Goal: Communication & Community: Share content

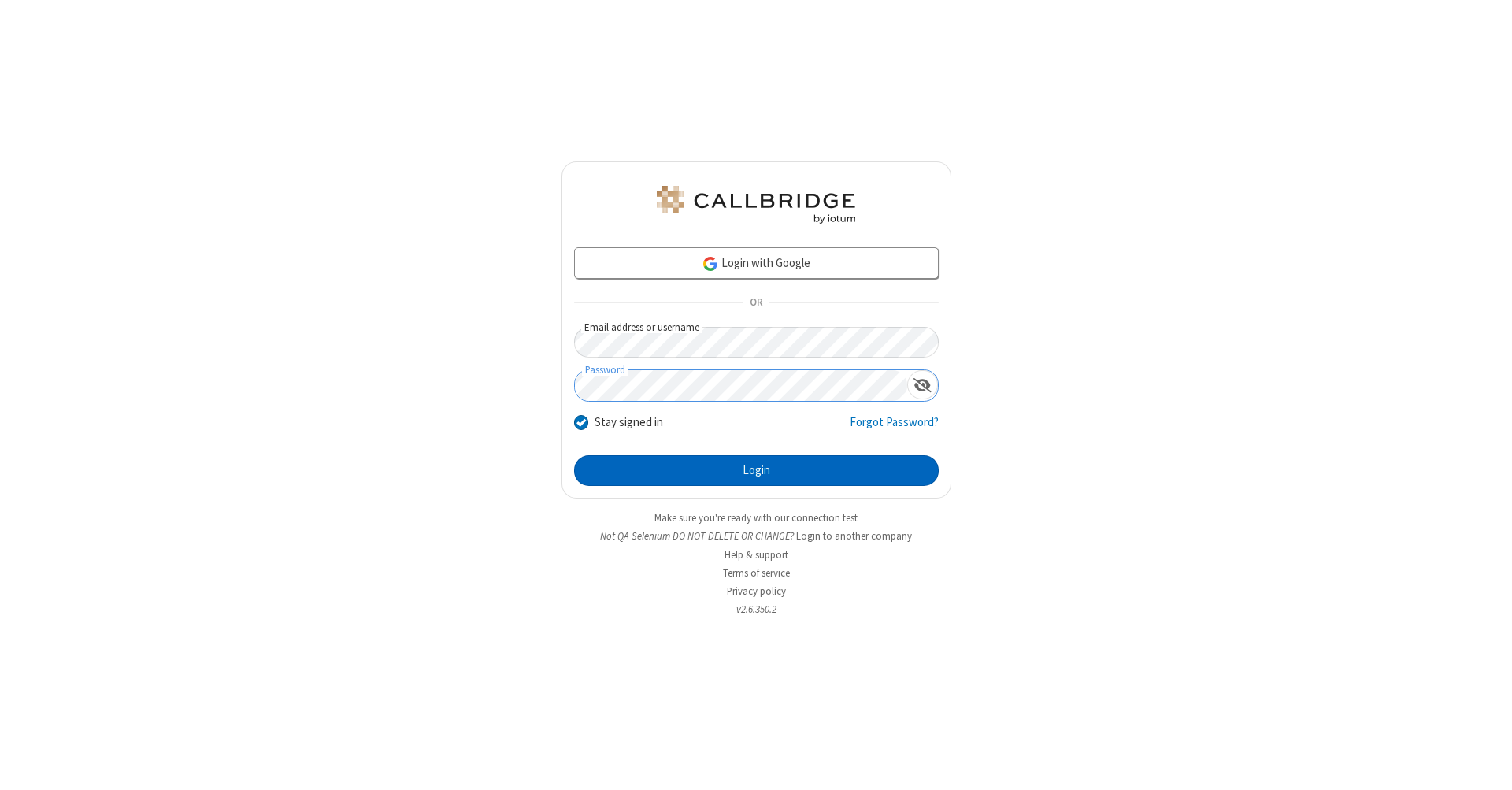
click at [756, 471] on button "Login" at bounding box center [756, 471] width 365 height 32
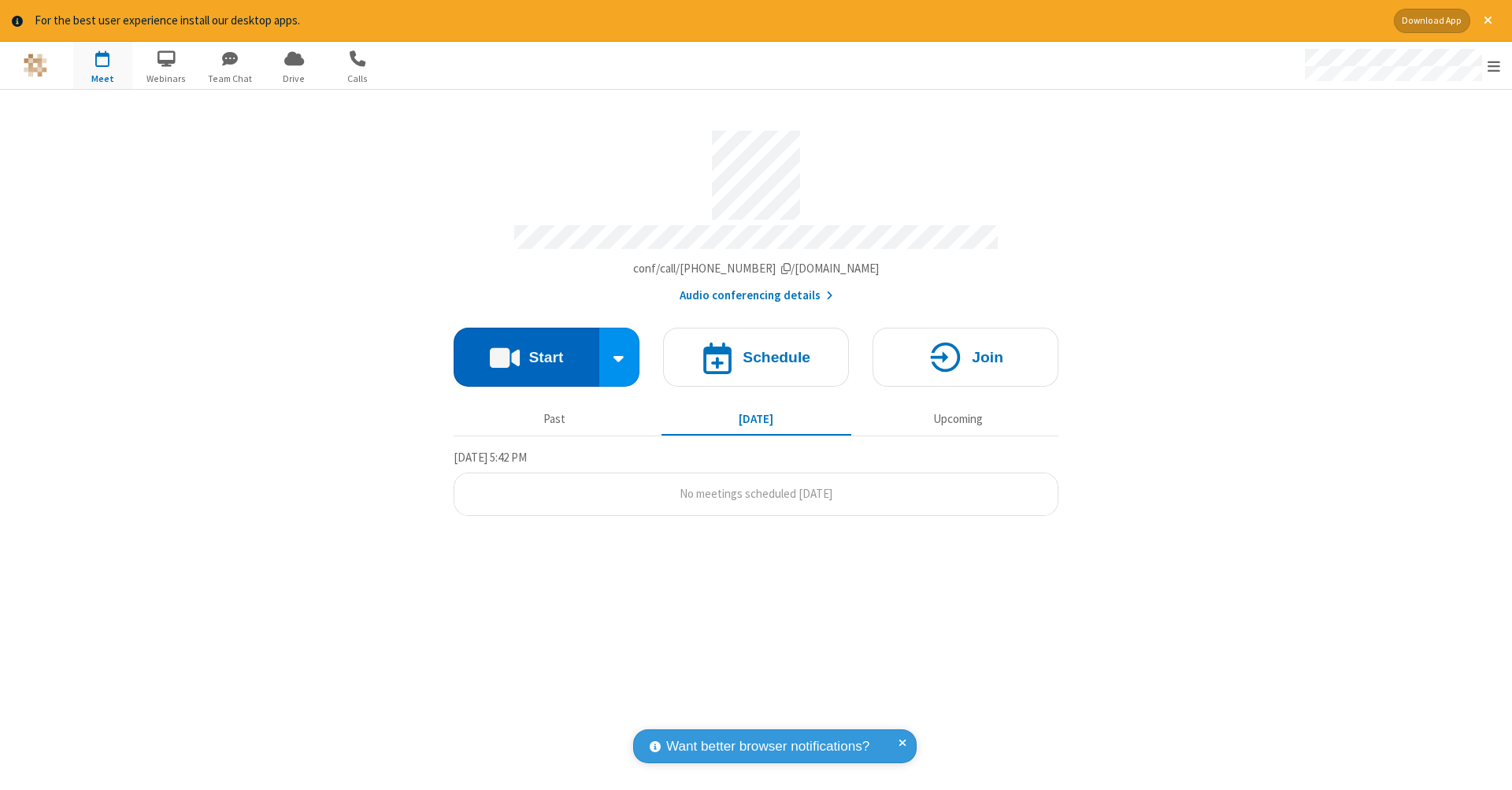
click at [526, 349] on button "Start" at bounding box center [526, 357] width 146 height 59
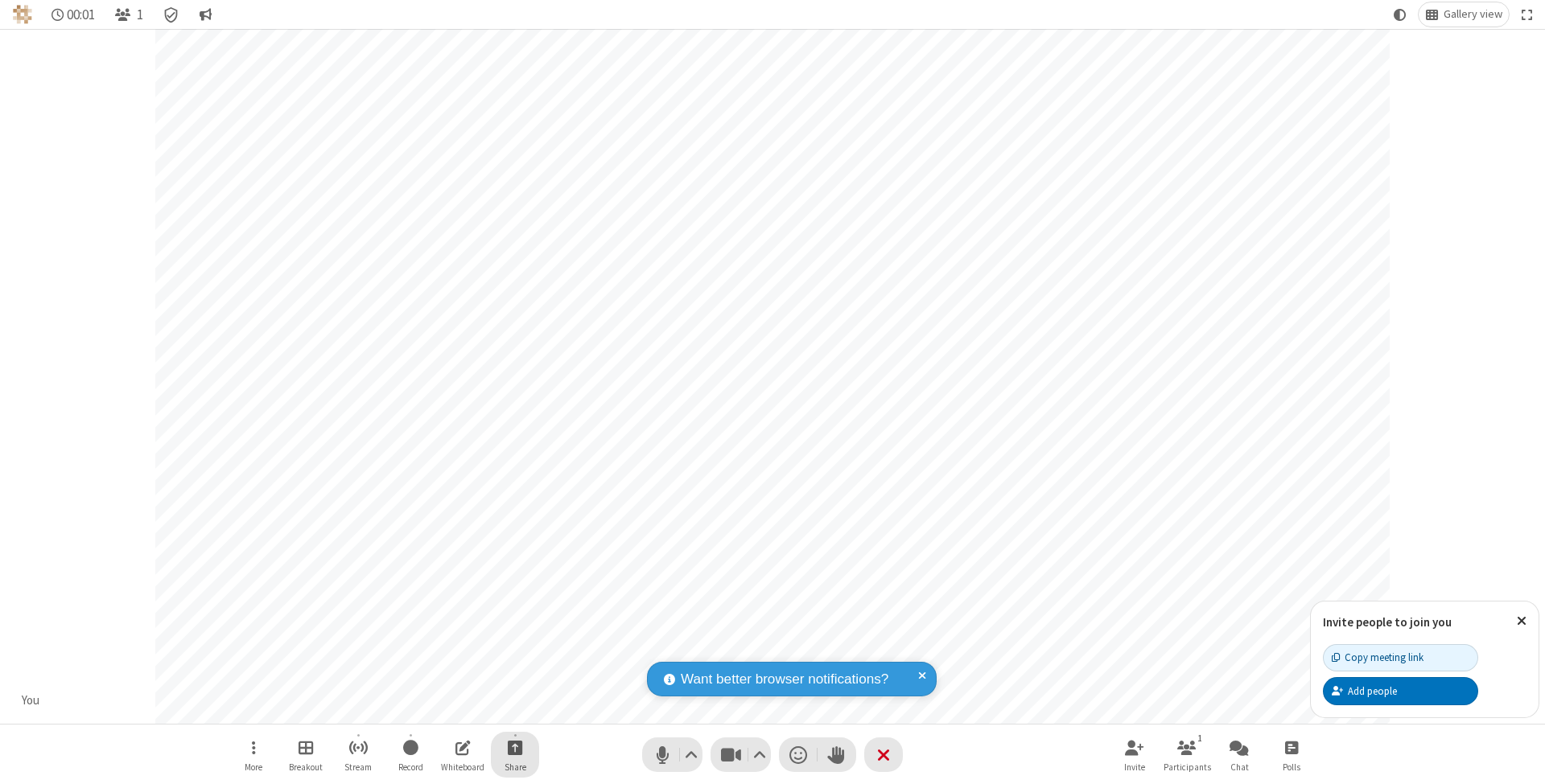
click at [514, 748] on span "Start sharing" at bounding box center [515, 748] width 16 height 20
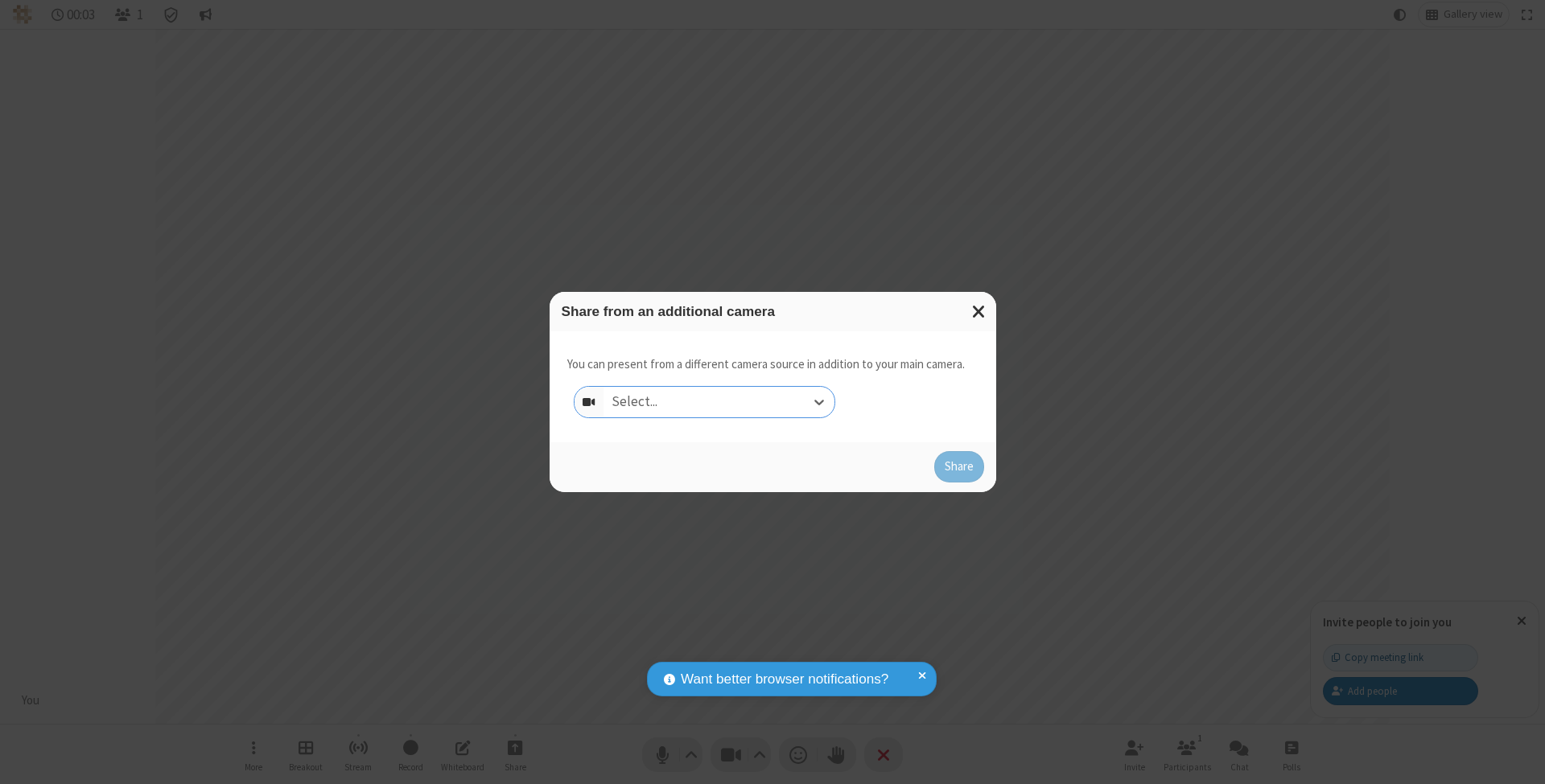
click at [719, 402] on div "Select..." at bounding box center [718, 402] width 231 height 31
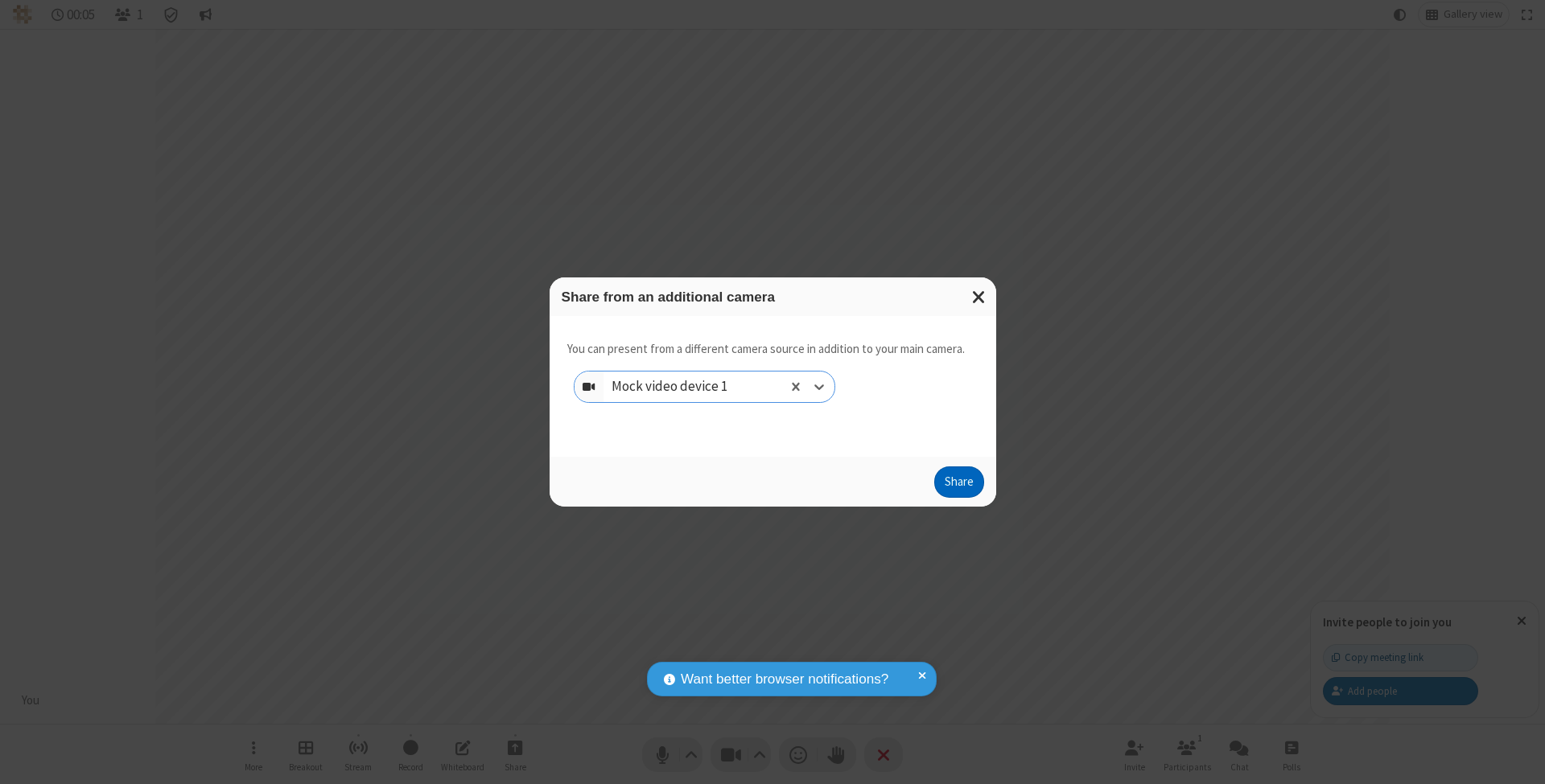
click at [958, 497] on button "Share" at bounding box center [958, 482] width 50 height 32
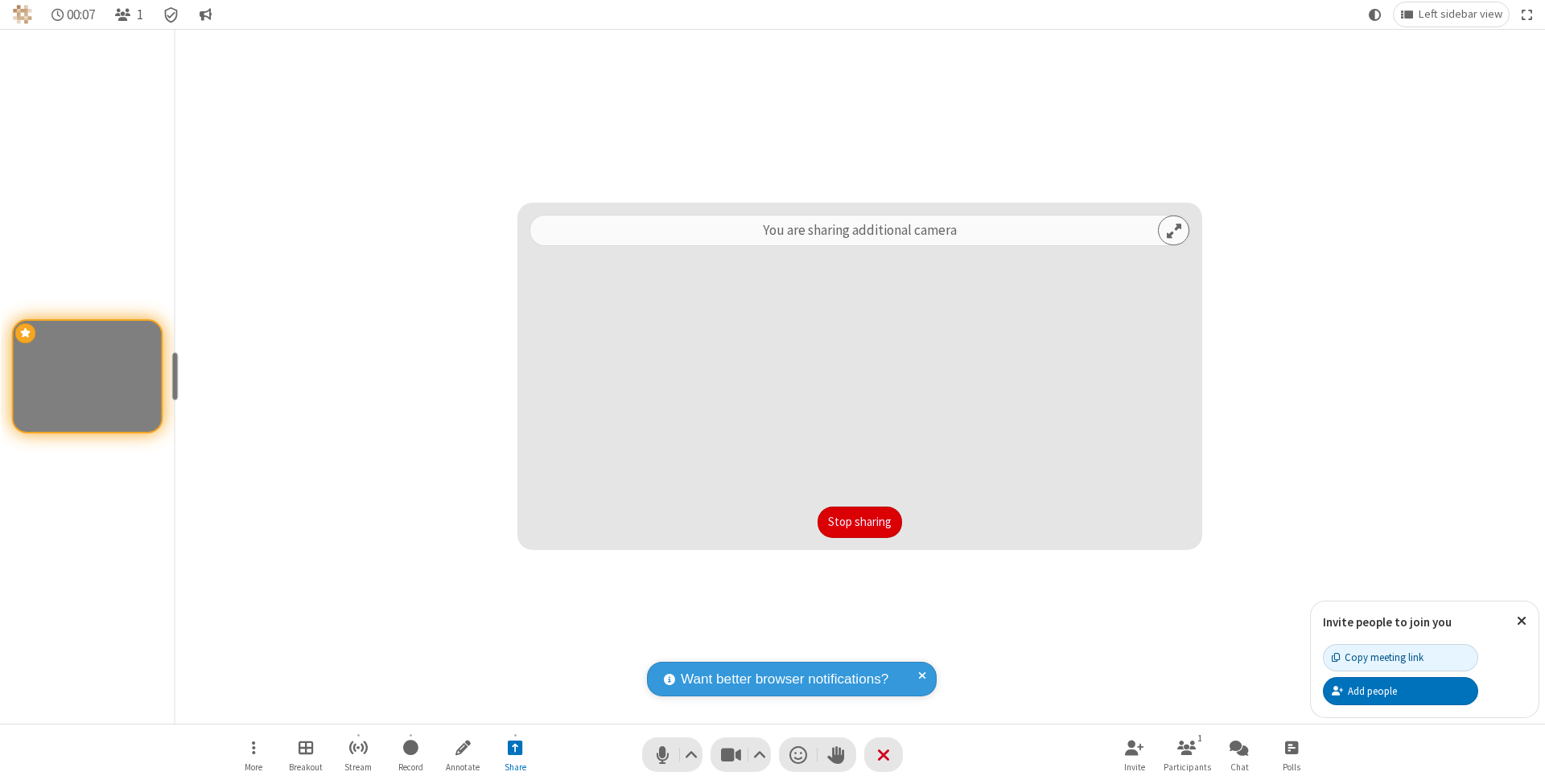
click at [859, 522] on button "Stop sharing" at bounding box center [859, 522] width 84 height 32
